Goal: Information Seeking & Learning: Learn about a topic

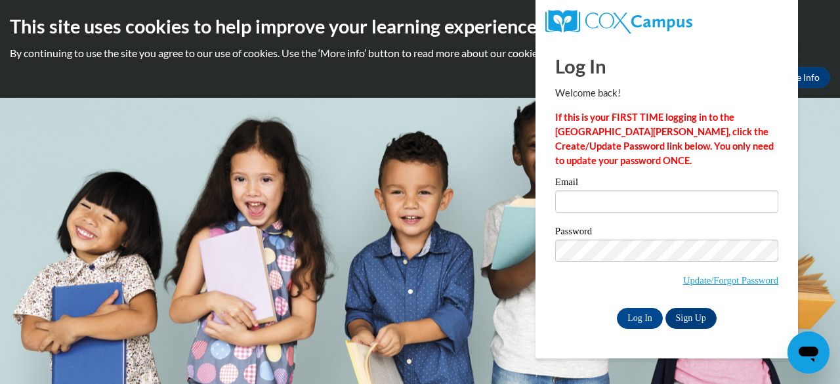
click at [613, 215] on div "Email" at bounding box center [667, 199] width 223 height 45
click at [595, 205] on input "Email" at bounding box center [667, 201] width 223 height 22
type input "lharpe38@students.kennesaw.edu"
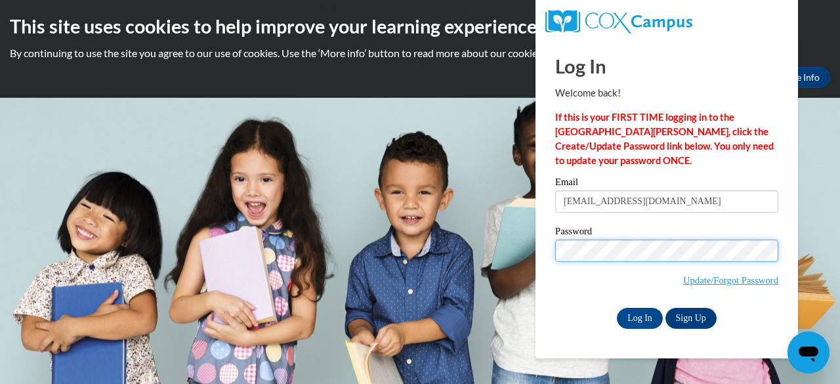
click at [617, 308] on input "Log In" at bounding box center [640, 318] width 46 height 21
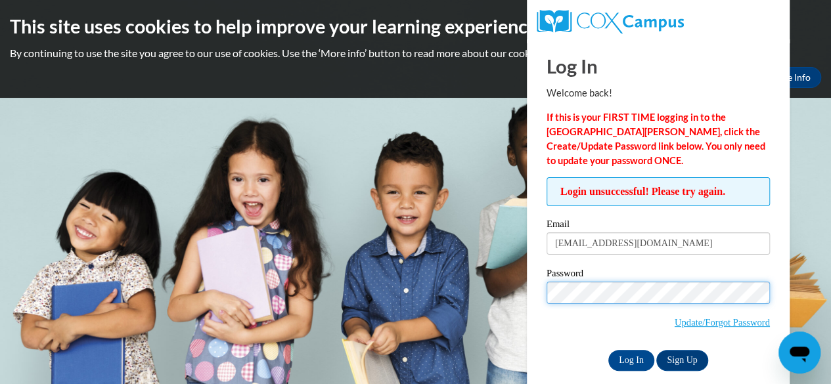
click at [608, 350] on input "Log In" at bounding box center [631, 360] width 46 height 21
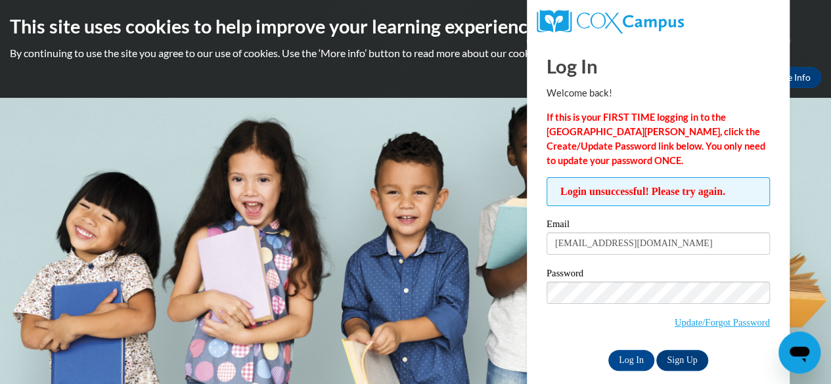
click at [506, 208] on body "This site uses cookies to help improve your learning experience. By continuing …" at bounding box center [415, 192] width 831 height 384
click at [439, 292] on body "This site uses cookies to help improve your learning experience. By continuing …" at bounding box center [415, 192] width 831 height 384
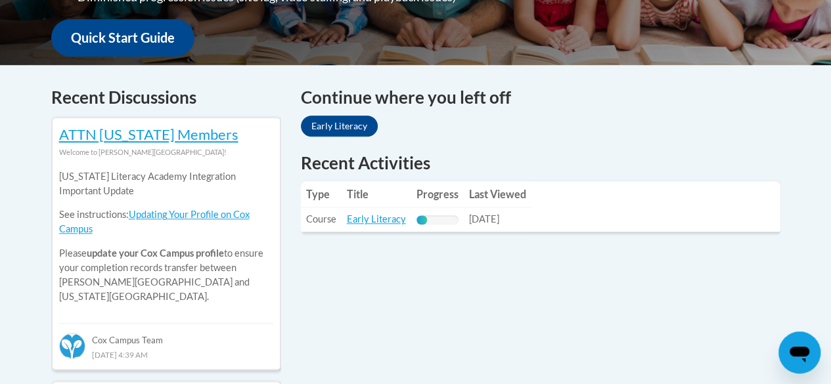
scroll to position [496, 0]
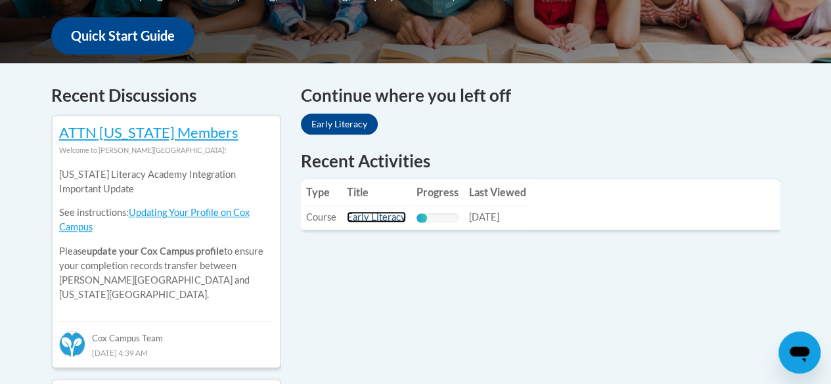
click at [384, 216] on link "Early Literacy" at bounding box center [376, 216] width 59 height 11
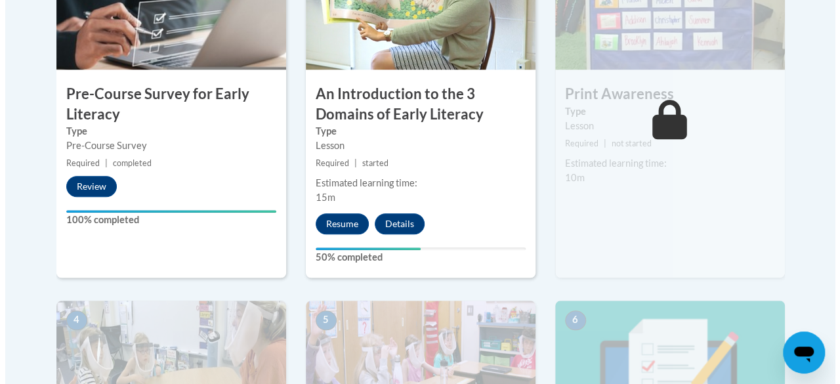
scroll to position [515, 0]
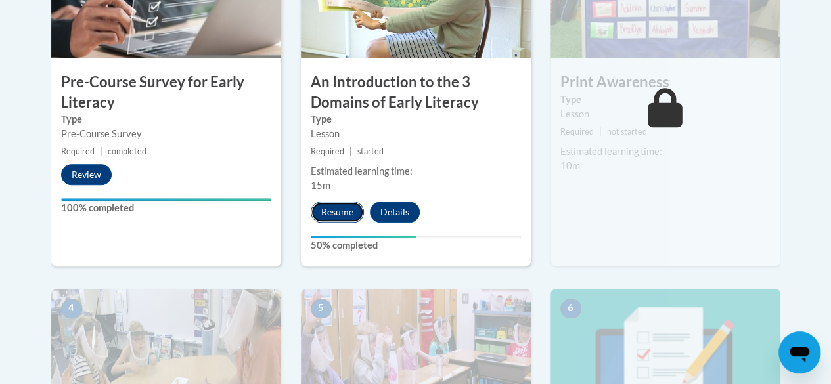
click at [343, 208] on button "Resume" at bounding box center [337, 212] width 53 height 21
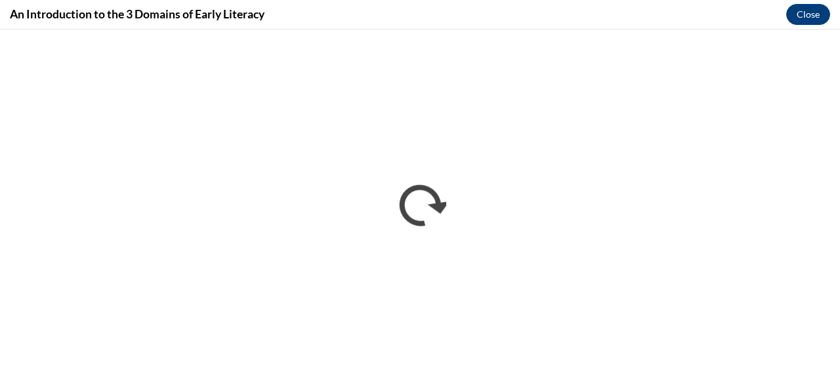
scroll to position [0, 0]
